Goal: Task Accomplishment & Management: Manage account settings

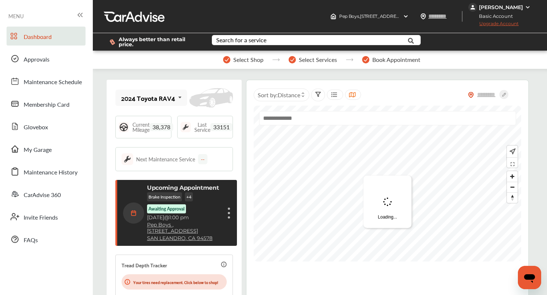
click at [489, 9] on div "[PERSON_NAME]" at bounding box center [501, 7] width 44 height 7
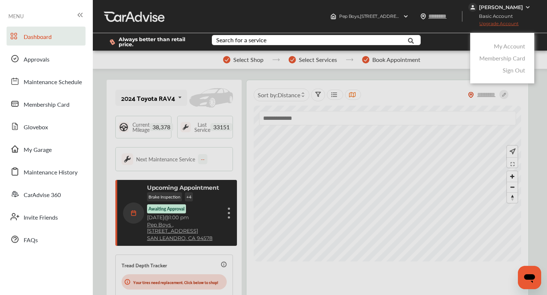
click at [497, 40] on div "My Account" at bounding box center [503, 46] width 50 height 12
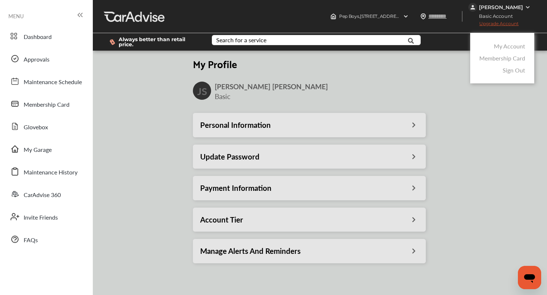
click at [499, 43] on link "My Account" at bounding box center [509, 46] width 31 height 8
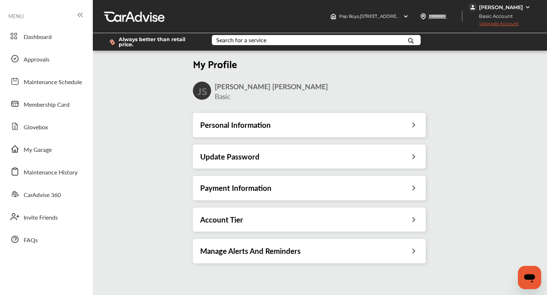
click at [223, 188] on h3 "Payment Information" at bounding box center [235, 187] width 71 height 9
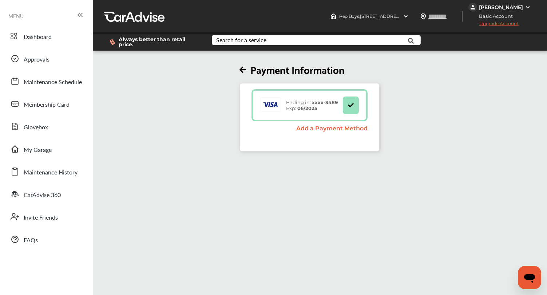
click at [340, 130] on link "Add a Payment Method" at bounding box center [331, 128] width 71 height 7
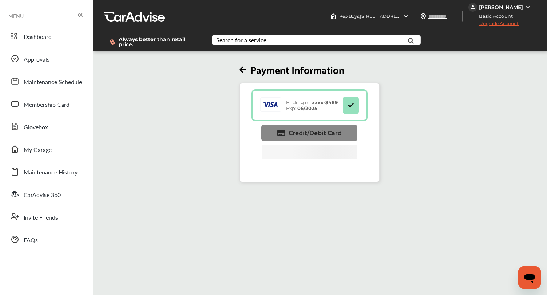
click at [328, 133] on span "Credit/Debit Card" at bounding box center [315, 133] width 53 height 7
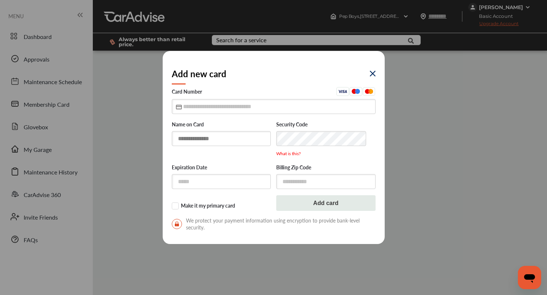
click at [237, 139] on input "text" at bounding box center [221, 138] width 99 height 15
type input "**********"
click at [202, 110] on input "text" at bounding box center [274, 106] width 204 height 15
type input "**********"
click at [212, 179] on input "text" at bounding box center [221, 181] width 99 height 15
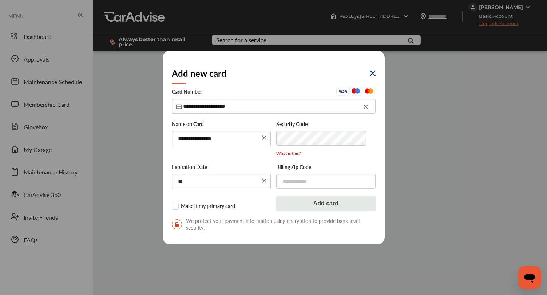
type input "*"
type input "*****"
click at [301, 181] on input "text" at bounding box center [325, 181] width 99 height 15
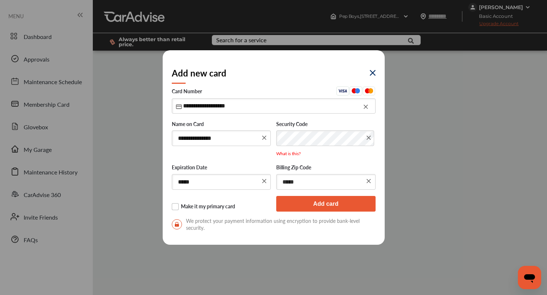
type input "*****"
click at [178, 205] on label "Make it my primary card" at bounding box center [221, 206] width 99 height 7
click at [323, 208] on button "Add card" at bounding box center [325, 204] width 99 height 16
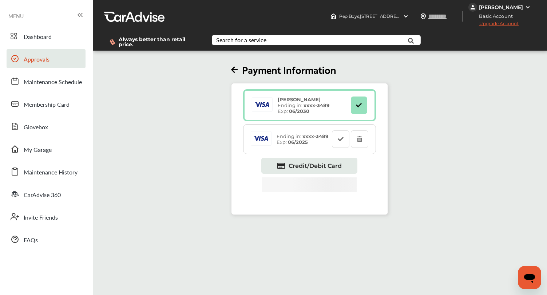
click at [33, 59] on span "Approvals" at bounding box center [37, 59] width 26 height 9
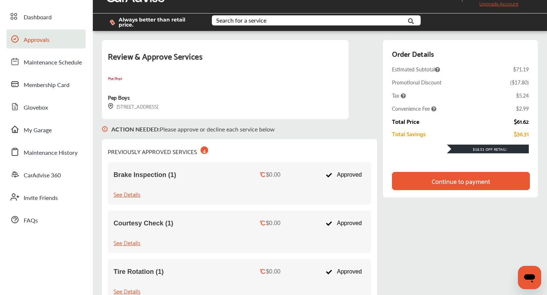
scroll to position [19, 0]
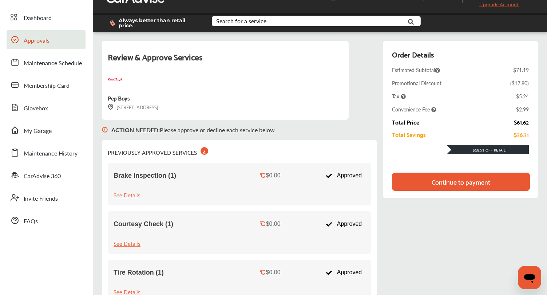
click at [410, 177] on div "Continue to payment" at bounding box center [461, 182] width 138 height 18
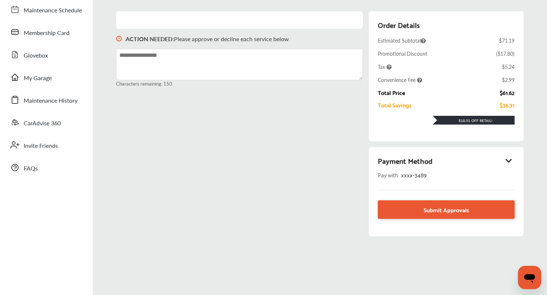
scroll to position [98, 0]
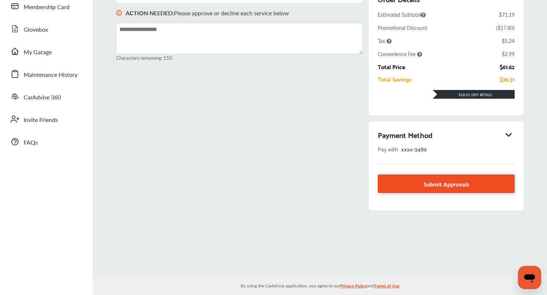
click at [418, 186] on link "Submit Approvals" at bounding box center [446, 183] width 137 height 19
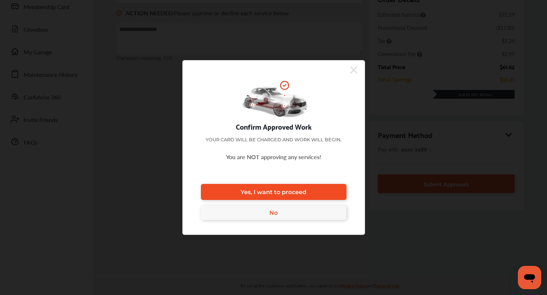
click at [299, 194] on span "Yes, I want to proceed" at bounding box center [274, 192] width 66 height 7
